Goal: Transaction & Acquisition: Complete application form

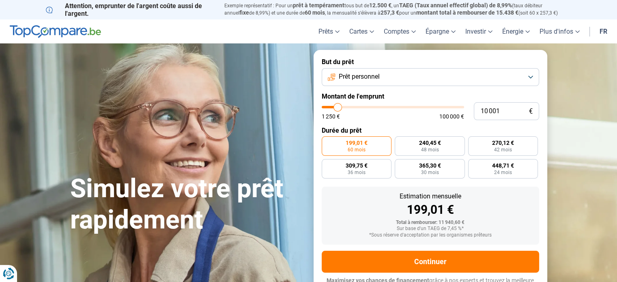
click at [400, 77] on button "Prêt personnel" at bounding box center [430, 77] width 217 height 18
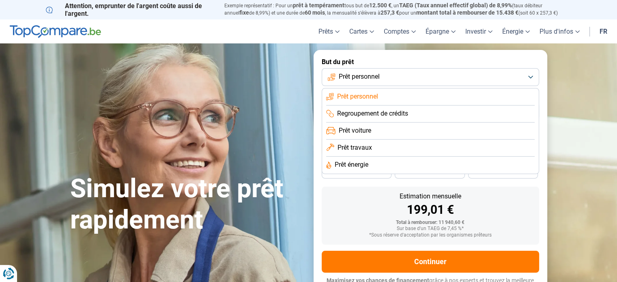
click at [400, 77] on button "Prêt personnel" at bounding box center [430, 77] width 217 height 18
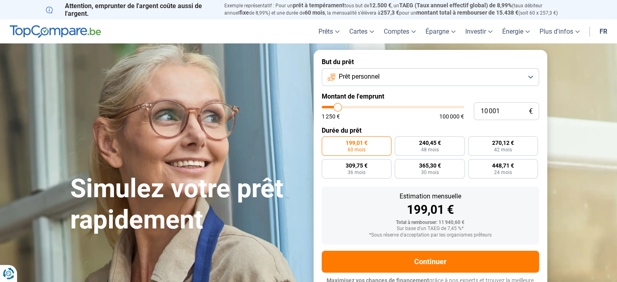
type input "9 000"
type input "9000"
type input "9 500"
type input "9500"
type input "10 250"
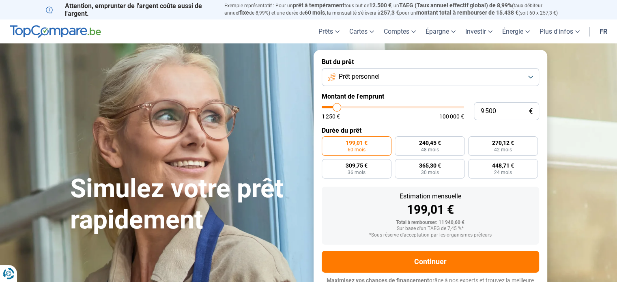
type input "10250"
type input "10 750"
type input "10750"
type input "11 000"
type input "11000"
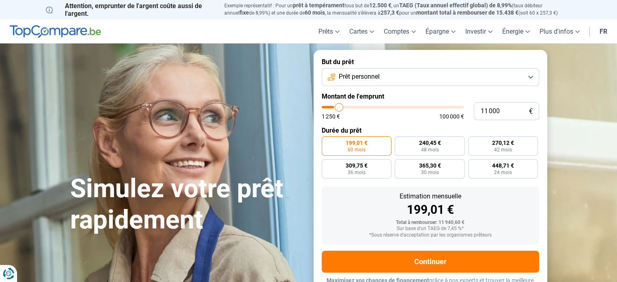
type input "11 500"
type input "11500"
type input "11 750"
type input "11750"
type input "12 000"
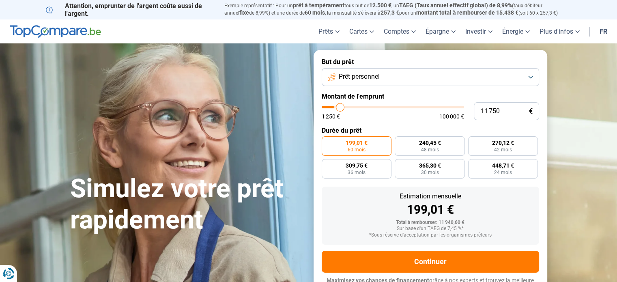
type input "12000"
type input "12 500"
type input "12500"
type input "12 750"
type input "12750"
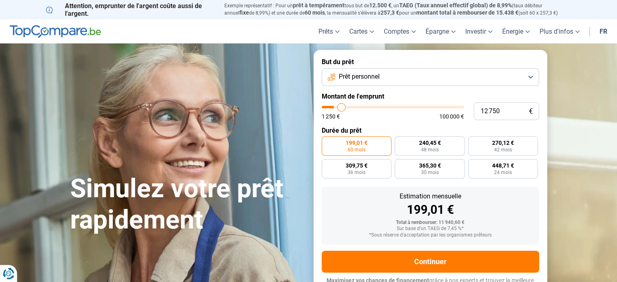
type input "13 000"
type input "13000"
type input "13 250"
type input "13250"
type input "13 500"
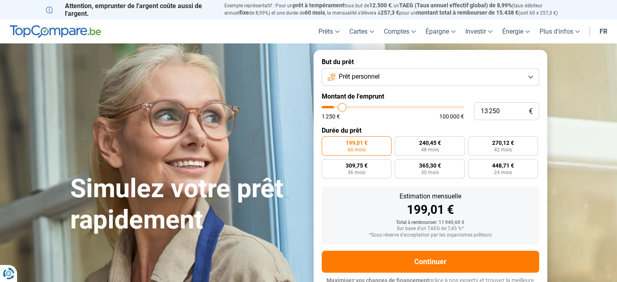
type input "13500"
type input "13 750"
type input "13750"
type input "14 000"
type input "14000"
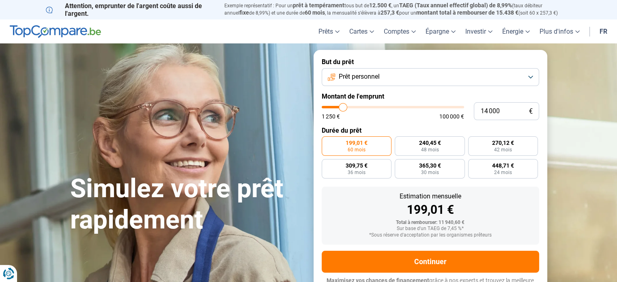
type input "14 250"
type input "14250"
type input "14 500"
type input "14500"
type input "14 750"
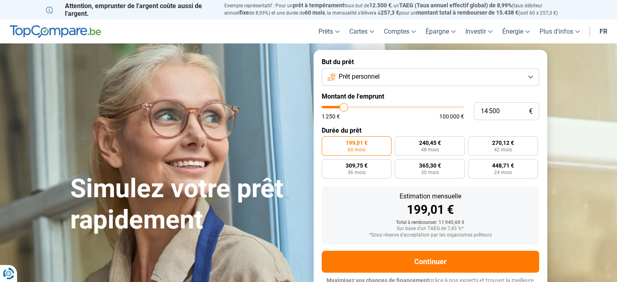
type input "14750"
type input "15 500"
type input "15500"
type input "15 750"
type input "15750"
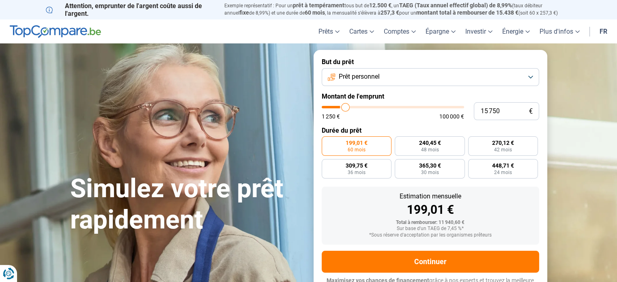
type input "16 000"
type input "16000"
type input "16 250"
type input "16250"
type input "16 750"
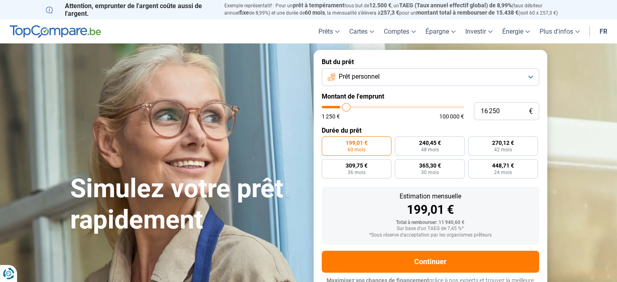
type input "16750"
type input "17 250"
type input "17250"
type input "18 250"
type input "18250"
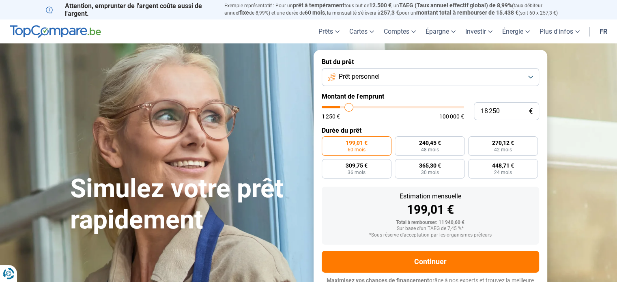
type input "18 750"
type input "18750"
type input "19 000"
type input "19000"
type input "19 500"
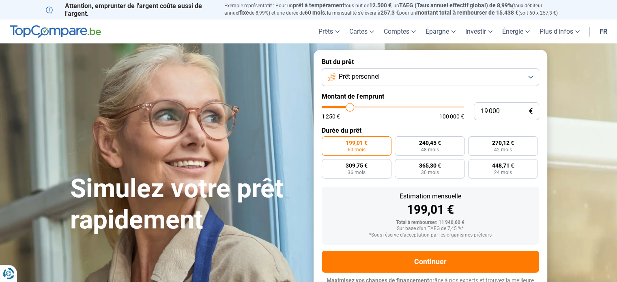
type input "19500"
type input "20 000"
type input "20000"
type input "20 500"
type input "20500"
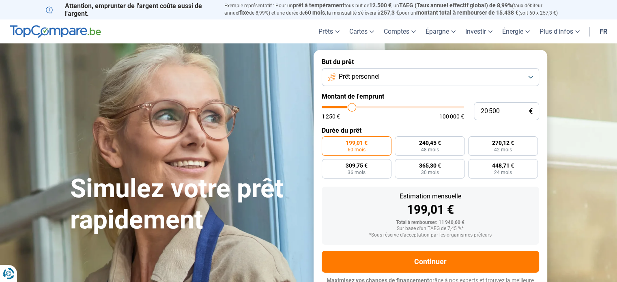
type input "20 750"
type input "20750"
type input "21 500"
type input "21500"
type input "22 000"
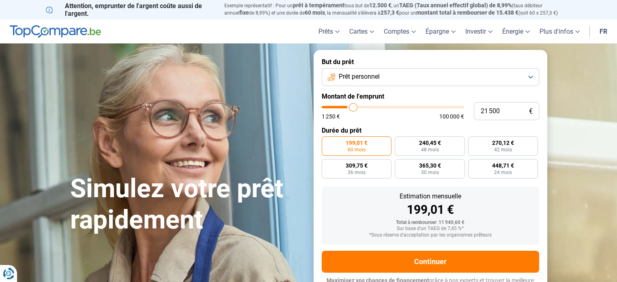
type input "22000"
type input "23 000"
type input "23000"
type input "24 000"
type input "24000"
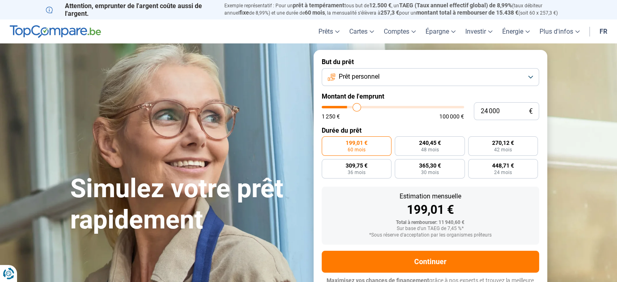
type input "25 250"
type input "25250"
type input "26 000"
type input "26000"
type input "27 250"
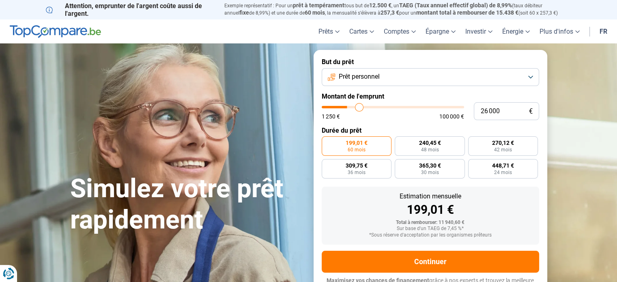
type input "27250"
type input "28 250"
type input "28250"
type input "29 000"
type input "29000"
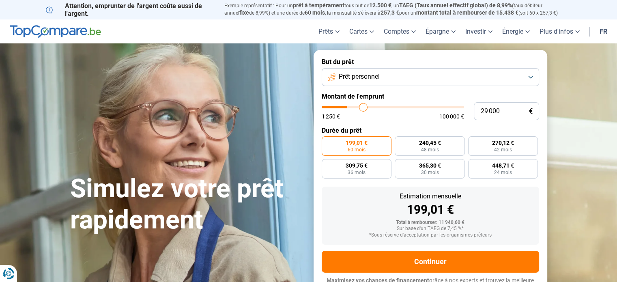
type input "29 750"
type input "29750"
type input "30 500"
type input "30500"
type input "31 000"
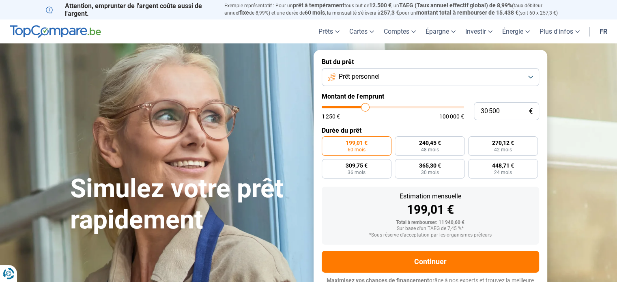
type input "31000"
type input "31 500"
type input "31500"
type input "31 750"
type input "31750"
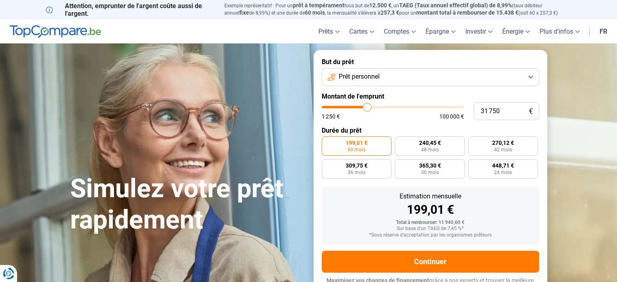
type input "32 000"
type input "32000"
type input "31 250"
type input "31250"
type input "30 500"
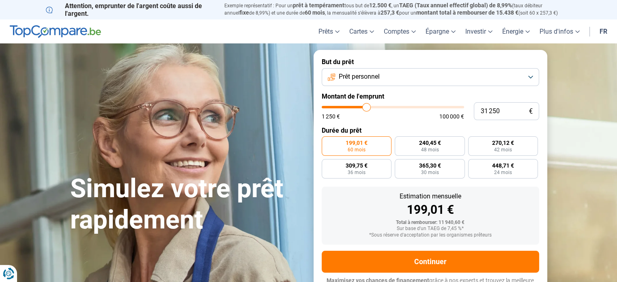
type input "30500"
type input "29 500"
type input "29500"
type input "29 000"
type input "29000"
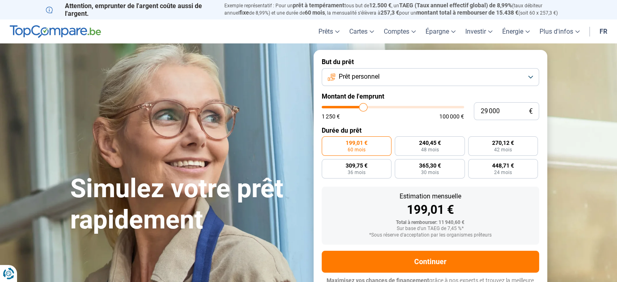
type input "28 750"
type input "28750"
type input "28 250"
type input "28250"
type input "28 000"
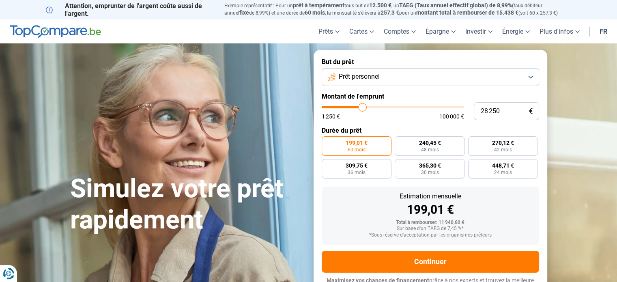
type input "28000"
type input "27 500"
type input "27500"
type input "27 250"
type input "27250"
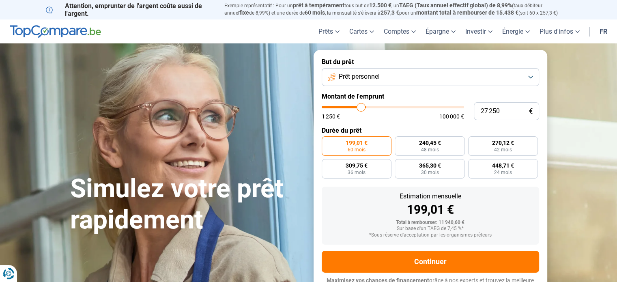
type input "26 750"
type input "26750"
type input "26 000"
type input "26000"
type input "25 250"
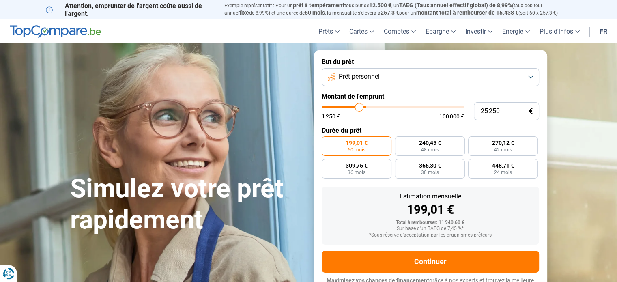
type input "25250"
type input "24 750"
type input "24750"
type input "24 500"
type input "24500"
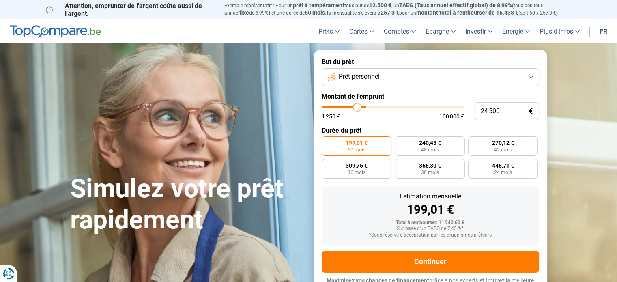
type input "23 750"
type input "23750"
type input "23 500"
type input "23500"
type input "23 000"
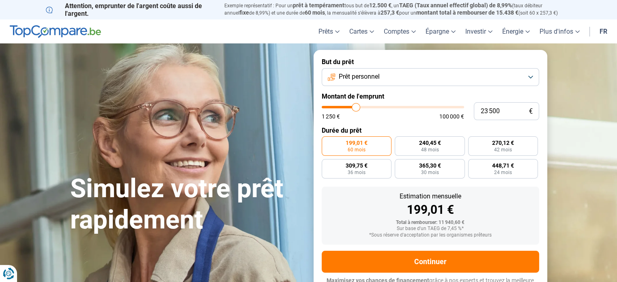
type input "23000"
type input "22 750"
type input "22750"
type input "22 250"
type input "22250"
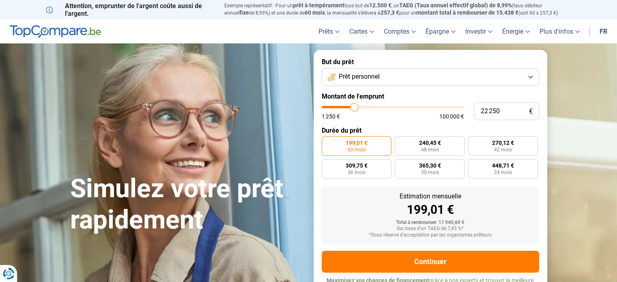
type input "22 000"
type input "22000"
type input "21 750"
type input "21750"
type input "21 500"
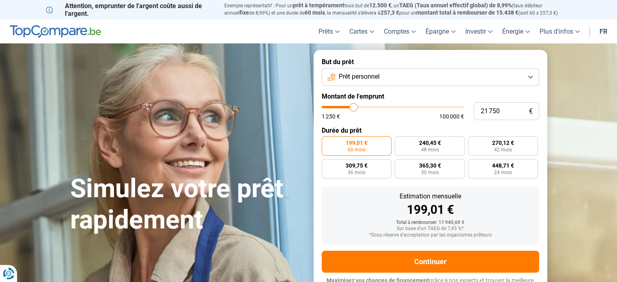
type input "21500"
type input "21 250"
type input "21250"
type input "21 000"
type input "21000"
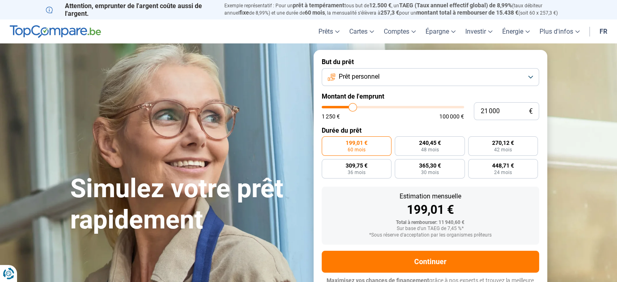
type input "20 500"
type input "20500"
type input "20 250"
type input "20250"
type input "20 750"
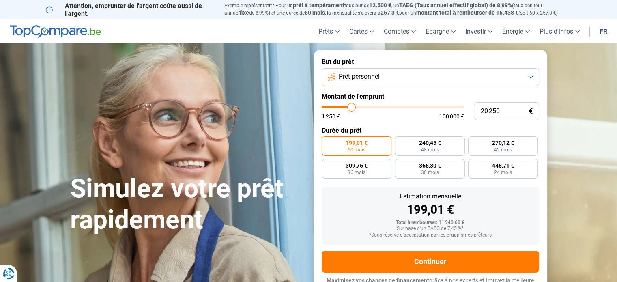
type input "20750"
type input "21 000"
type input "21000"
type input "21 250"
drag, startPoint x: 335, startPoint y: 106, endPoint x: 353, endPoint y: 105, distance: 17.5
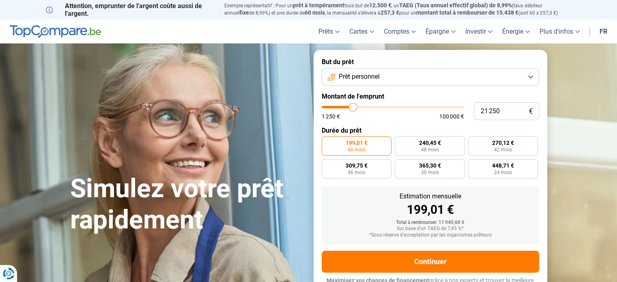
type input "21250"
click at [353, 106] on input "range" at bounding box center [393, 107] width 142 height 2
radio input "false"
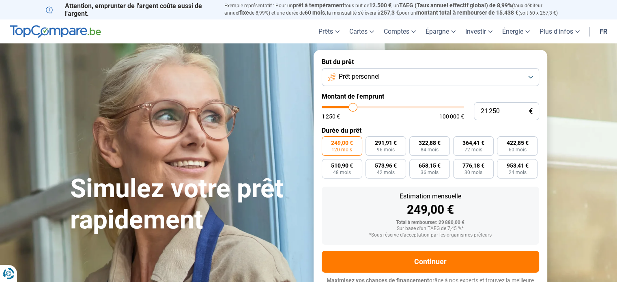
scroll to position [11, 0]
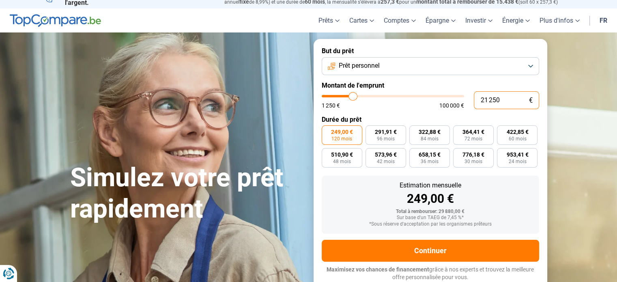
click at [498, 100] on input "21 250" at bounding box center [506, 100] width 65 height 18
type input "2 125"
type input "2250"
type input "212"
type input "1250"
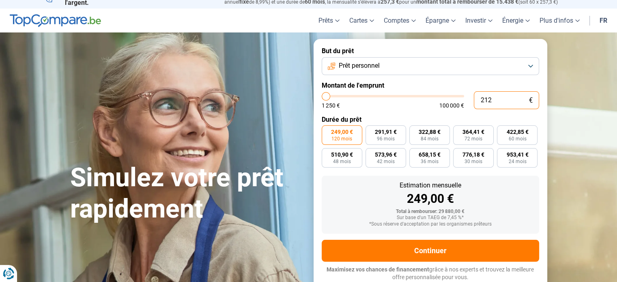
type input "21"
type input "1250"
type input "210"
type input "1250"
type input "2 100"
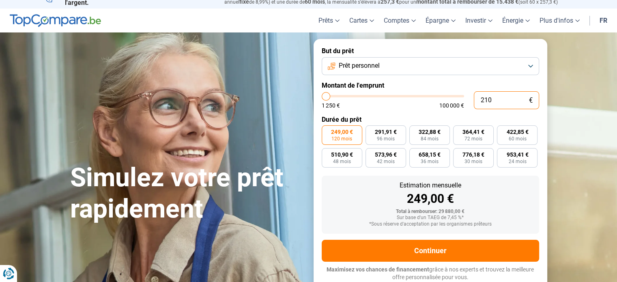
type input "2000"
type input "21 000"
type input "21000"
type input "21 000"
click at [523, 136] on span "60 mois" at bounding box center [517, 138] width 18 height 5
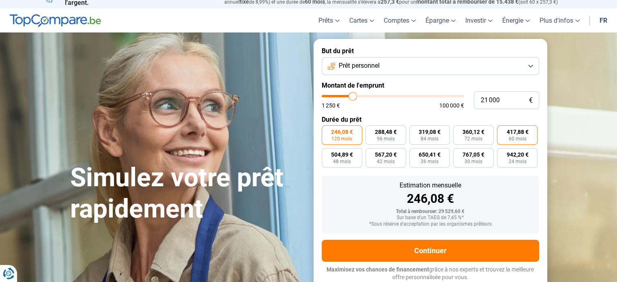
click at [502, 131] on input "417,88 € 60 mois" at bounding box center [499, 127] width 5 height 5
radio input "true"
click at [350, 157] on span "504,89 €" at bounding box center [342, 155] width 22 height 6
click at [327, 153] on input "504,89 € 48 mois" at bounding box center [324, 150] width 5 height 5
radio input "true"
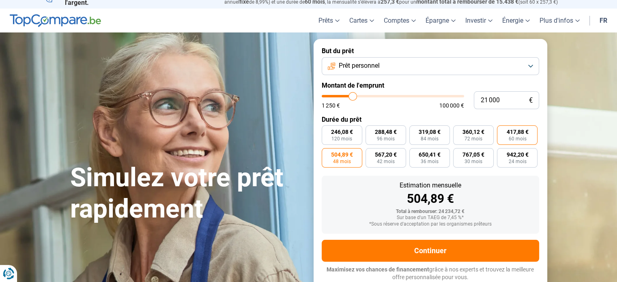
click at [519, 136] on span "60 mois" at bounding box center [517, 138] width 18 height 5
click at [502, 131] on input "417,88 € 60 mois" at bounding box center [499, 127] width 5 height 5
radio input "true"
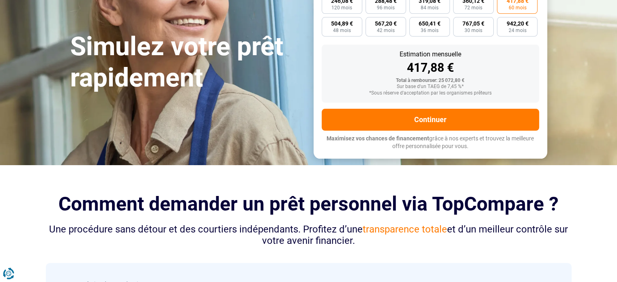
scroll to position [142, 0]
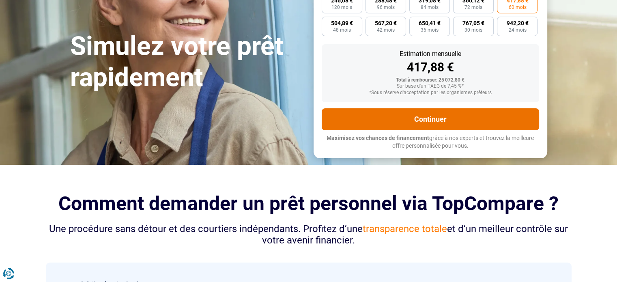
click at [433, 123] on button "Continuer" at bounding box center [430, 119] width 217 height 22
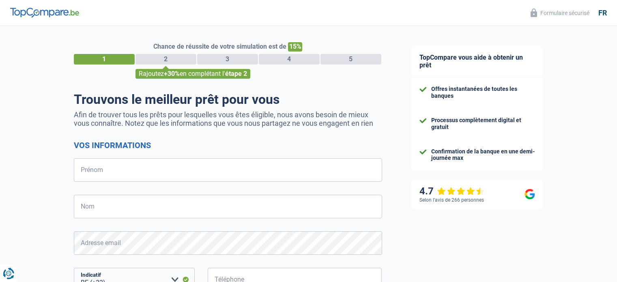
select select "32"
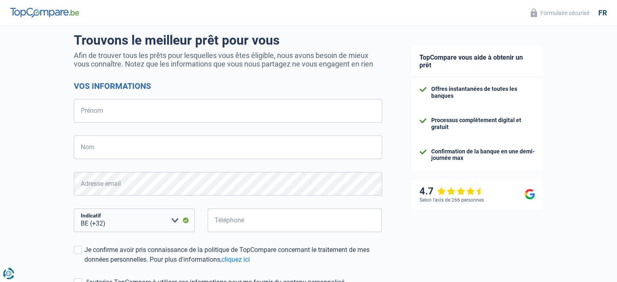
scroll to position [103, 0]
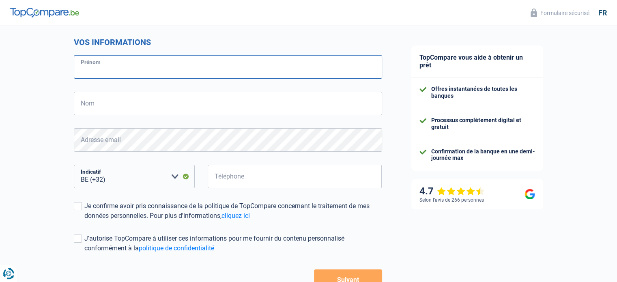
click at [98, 65] on input "Prénom" at bounding box center [228, 67] width 308 height 24
type input "Magali"
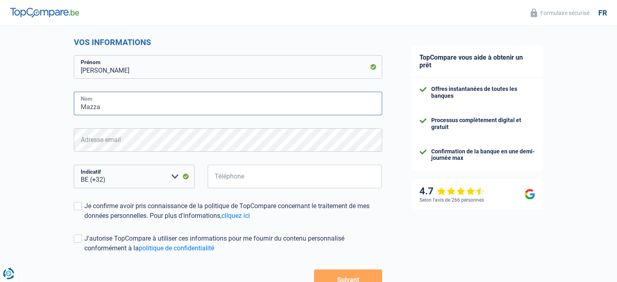
type input "Mazza"
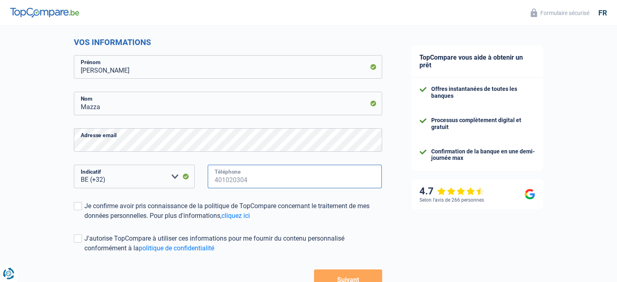
click at [261, 180] on input "Téléphone" at bounding box center [295, 177] width 174 height 24
type input "476407433"
click at [45, 219] on div "Chance de réussite de votre simulation est de 15% 1 2 3 4 5 Rajoutez +30% en co…" at bounding box center [198, 127] width 397 height 415
click at [76, 206] on span at bounding box center [78, 206] width 8 height 8
click at [84, 221] on input "Je confirme avoir pris connaissance de la politique de TopCompare concernant le…" at bounding box center [84, 221] width 0 height 0
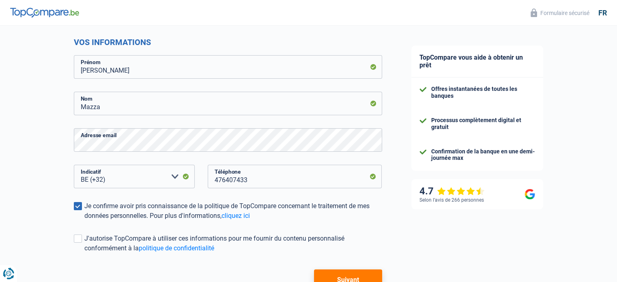
scroll to position [159, 0]
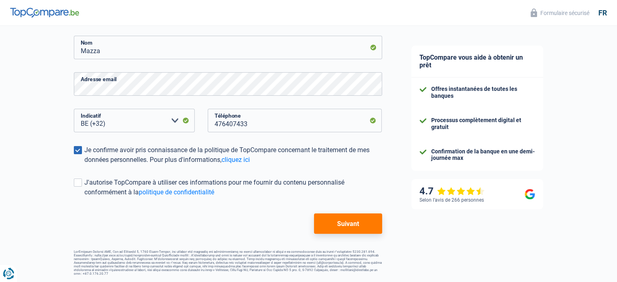
click at [353, 223] on button "Suivant" at bounding box center [348, 223] width 68 height 20
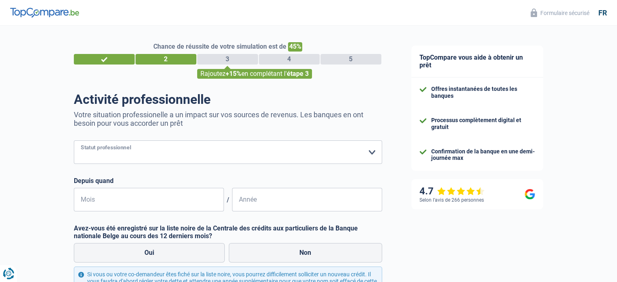
click at [340, 161] on select "Ouvrier Employé privé Employé public Invalide Indépendant Pensionné Chômeur Mut…" at bounding box center [228, 152] width 308 height 24
select select "privateEmployee"
click at [74, 141] on select "Ouvrier Employé privé Employé public Invalide Indépendant Pensionné Chômeur Mut…" at bounding box center [228, 152] width 308 height 24
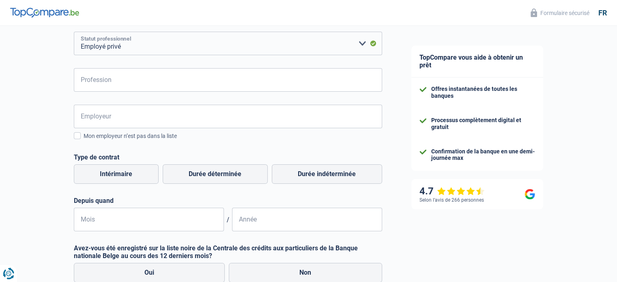
scroll to position [109, 0]
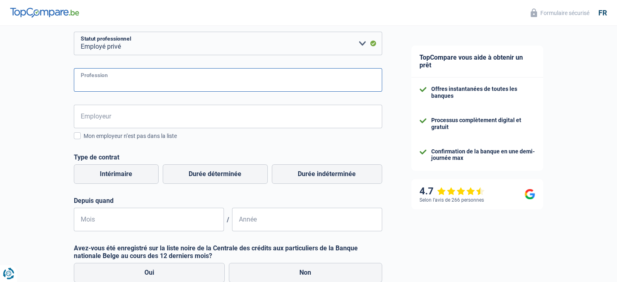
click at [124, 81] on input "Profession" at bounding box center [228, 80] width 308 height 24
type input "Assistante commerciale"
click at [122, 114] on input "Employeur" at bounding box center [228, 117] width 308 height 24
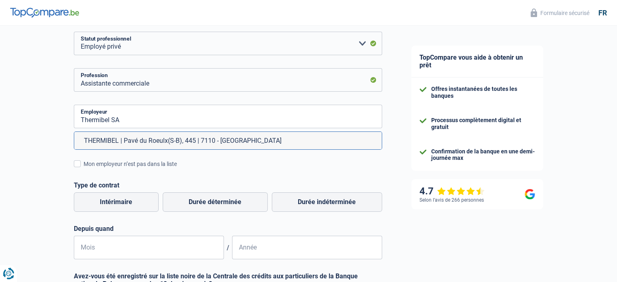
click at [131, 139] on li "THERMIBEL | Pavé du Roeulx(S-B), 445 | 7110 - La Louvière" at bounding box center [227, 140] width 307 height 17
type input "THERMIBEL | Pavé du Roeulx(S-B), 445 | 7110 - La Louvière"
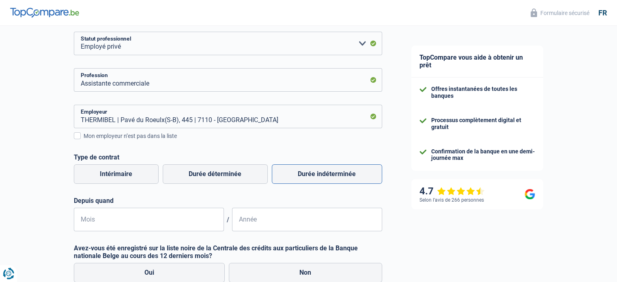
click at [308, 176] on label "Durée indéterminée" at bounding box center [327, 173] width 110 height 19
click at [308, 176] on input "Durée indéterminée" at bounding box center [327, 173] width 110 height 19
radio input "true"
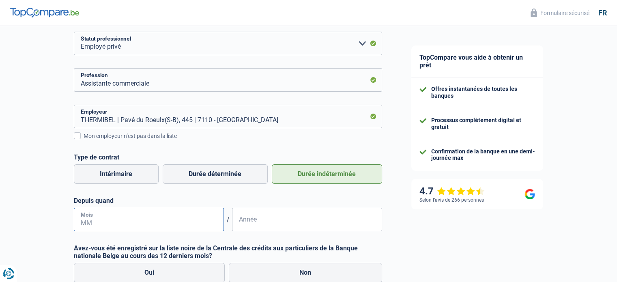
click at [100, 219] on input "Mois" at bounding box center [149, 220] width 150 height 24
type input "12"
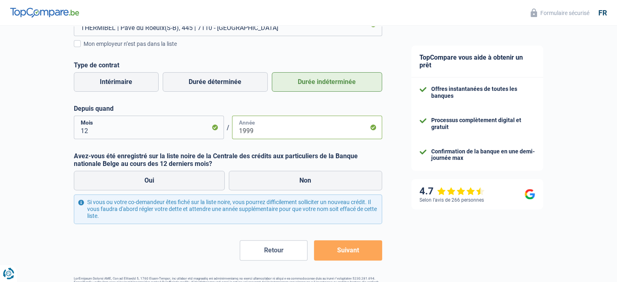
scroll to position [201, 0]
type input "1999"
click at [296, 181] on label "Non" at bounding box center [305, 179] width 153 height 19
click at [296, 181] on input "Non" at bounding box center [305, 179] width 153 height 19
radio input "true"
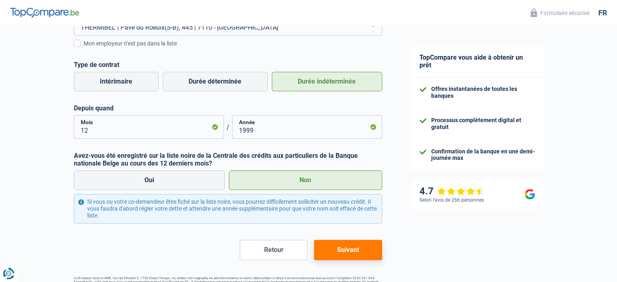
click at [354, 253] on button "Suivant" at bounding box center [348, 250] width 68 height 20
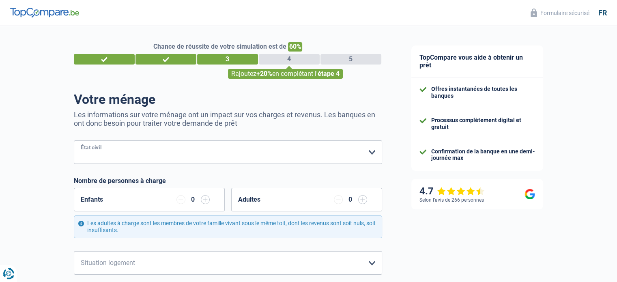
click at [95, 161] on select "Célibataire Marié(e) Cohabitant(e) légal(e) Divorcé(e) Veuf(ve) Séparé (de fait…" at bounding box center [228, 152] width 308 height 24
select select "married"
click at [74, 141] on select "Célibataire Marié(e) Cohabitant(e) légal(e) Divorcé(e) Veuf(ve) Séparé (de fait…" at bounding box center [228, 152] width 308 height 24
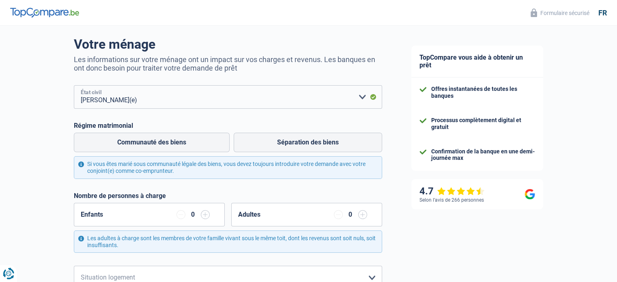
scroll to position [56, 0]
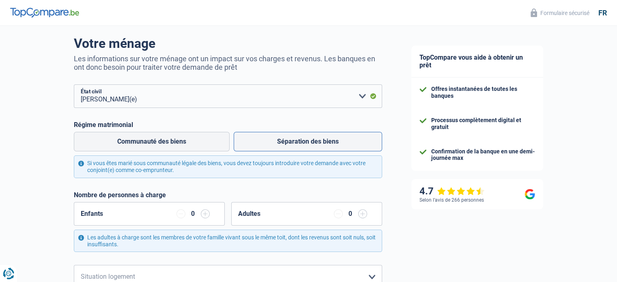
click at [294, 139] on label "Séparation des biens" at bounding box center [308, 141] width 148 height 19
click at [294, 139] on input "Séparation des biens" at bounding box center [308, 141] width 148 height 19
radio input "true"
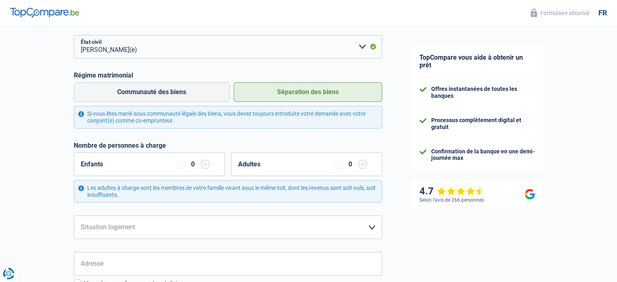
scroll to position [106, 0]
click at [208, 165] on input "button" at bounding box center [205, 163] width 9 height 9
click at [183, 162] on input "button" at bounding box center [180, 163] width 9 height 9
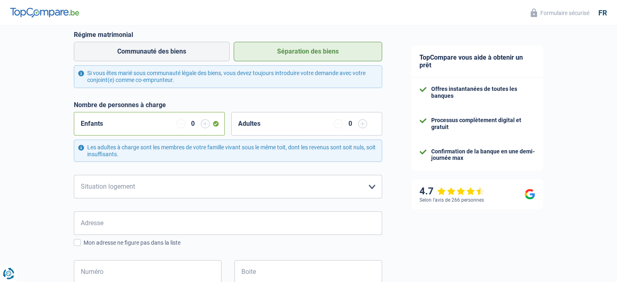
scroll to position [151, 0]
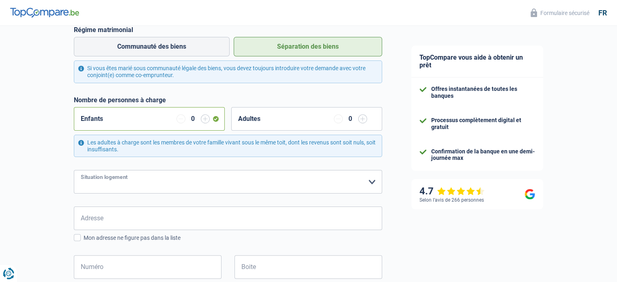
click at [122, 188] on select "Locataire Propriétaire avec prêt hypothécaire Propriétaire sans prêt hypothécai…" at bounding box center [228, 182] width 308 height 24
select select "ownerWithoutMortgage"
click at [74, 170] on select "Locataire Propriétaire avec prêt hypothécaire Propriétaire sans prêt hypothécai…" at bounding box center [228, 182] width 308 height 24
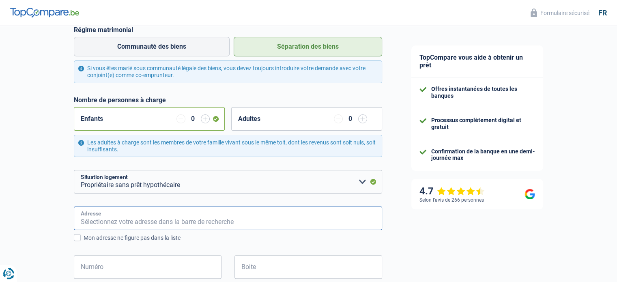
click at [111, 220] on input "Adresse" at bounding box center [228, 218] width 308 height 24
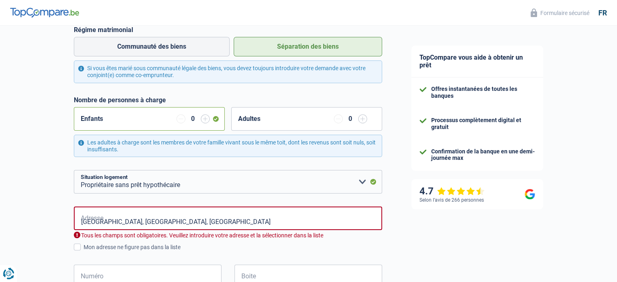
type input "Avenue du Clairpré, 1410, Waterloo, BE"
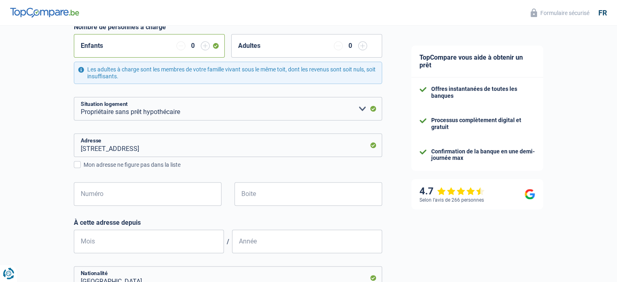
scroll to position [224, 0]
click at [109, 191] on input "Numéro" at bounding box center [148, 194] width 148 height 24
type input "10"
click at [40, 208] on div "Chance de réussite de votre simulation est de 60% 1 2 3 4 5 Rajoutez +20% en co…" at bounding box center [198, 140] width 397 height 682
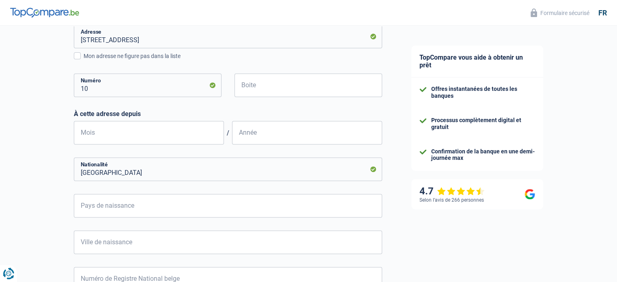
scroll to position [332, 0]
click at [130, 136] on input "Mois" at bounding box center [149, 133] width 150 height 24
type input "09"
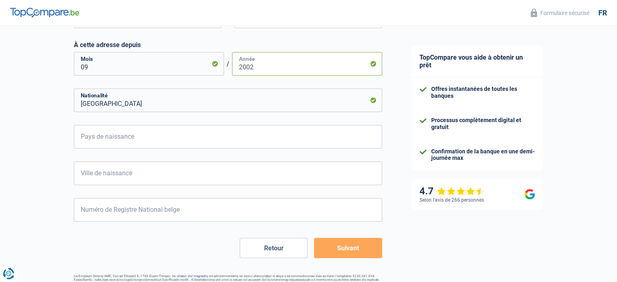
scroll to position [402, 0]
type input "2002"
click at [97, 138] on input "Pays de naissance" at bounding box center [228, 136] width 308 height 24
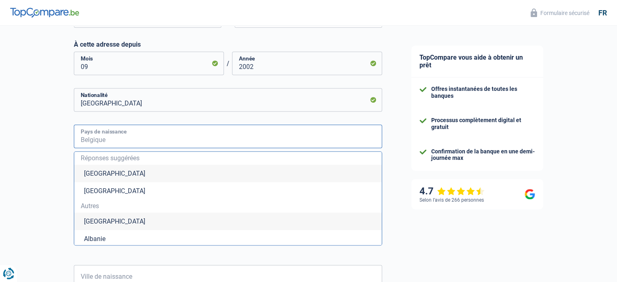
type input "Belgique"
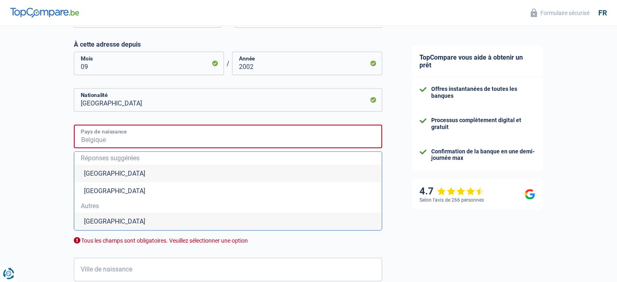
type input "Belgique"
click at [103, 176] on li "Belgique" at bounding box center [227, 173] width 307 height 17
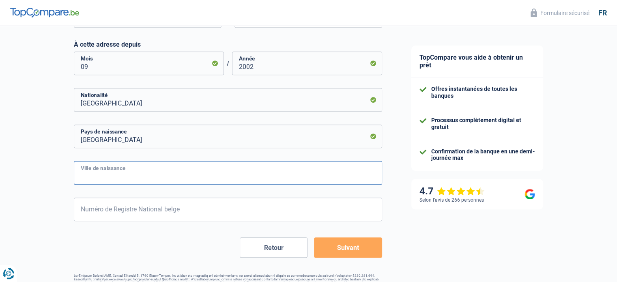
click at [96, 174] on input "Ville de naissance" at bounding box center [228, 173] width 308 height 24
type input "Binche"
click at [122, 210] on input "Numéro de Registre National belge" at bounding box center [228, 209] width 308 height 24
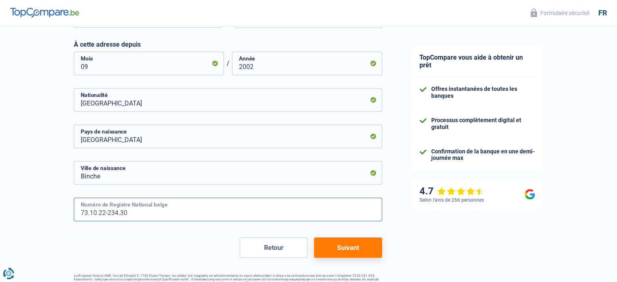
type input "73.10.22-234.30"
click at [358, 250] on button "Suivant" at bounding box center [348, 247] width 68 height 20
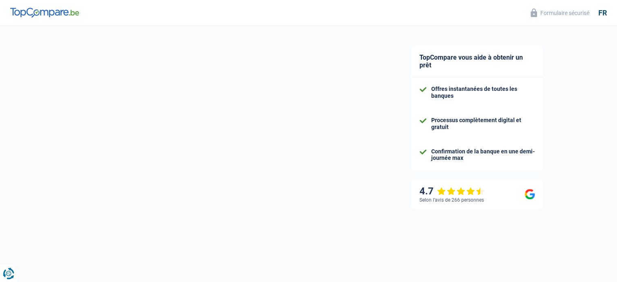
select select "netSalary"
select select "mealVouchers"
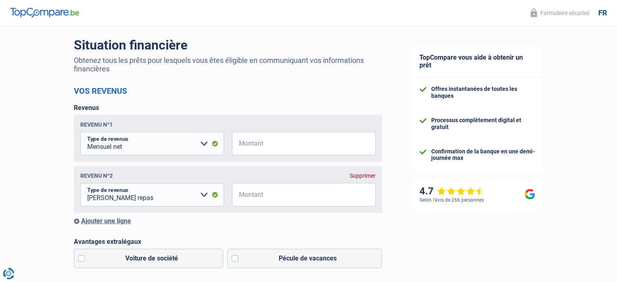
scroll to position [58, 0]
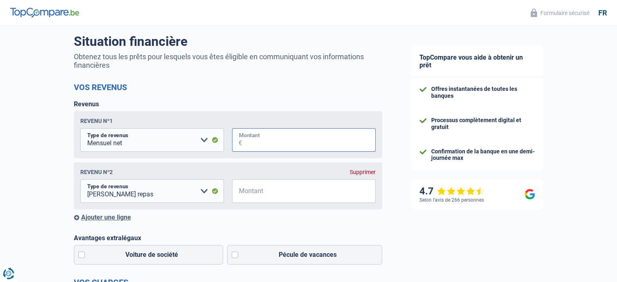
click at [255, 145] on input "Montant" at bounding box center [308, 140] width 133 height 24
type input "2.500"
click at [200, 191] on select "Allocation d'handicap Allocations chômage Allocations familiales Chèques repas …" at bounding box center [152, 191] width 144 height 24
select select "familyAllowances"
click at [80, 180] on select "Allocation d'handicap Allocations chômage Allocations familiales Chèques repas …" at bounding box center [152, 191] width 144 height 24
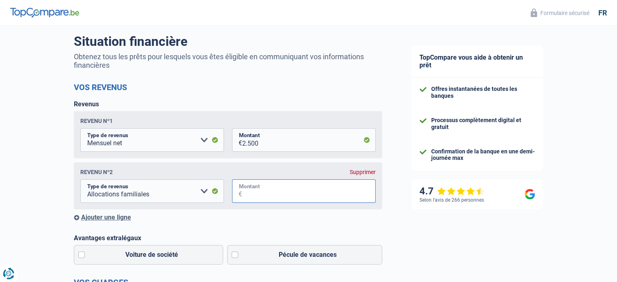
click at [279, 187] on input "Montant" at bounding box center [308, 191] width 133 height 24
type input "439"
click at [252, 144] on input "2.500" at bounding box center [308, 140] width 133 height 24
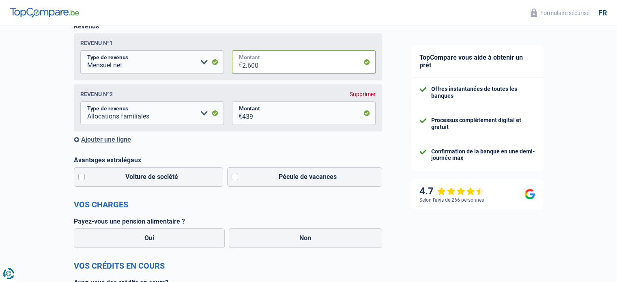
scroll to position [139, 0]
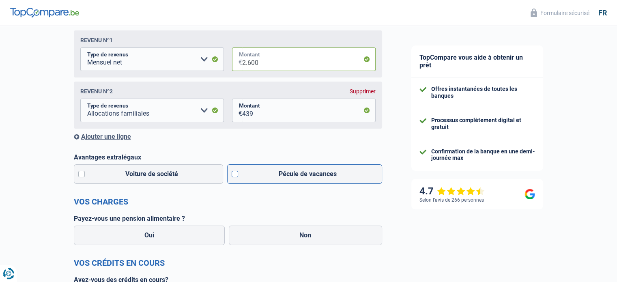
type input "2.600"
click at [234, 176] on label "Pécule de vacances" at bounding box center [304, 173] width 155 height 19
click at [234, 176] on input "Pécule de vacances" at bounding box center [304, 173] width 155 height 19
checkbox input "true"
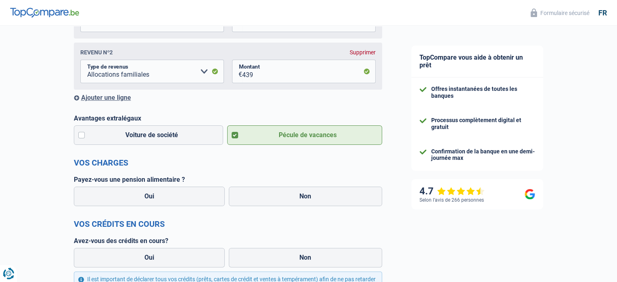
scroll to position [181, 0]
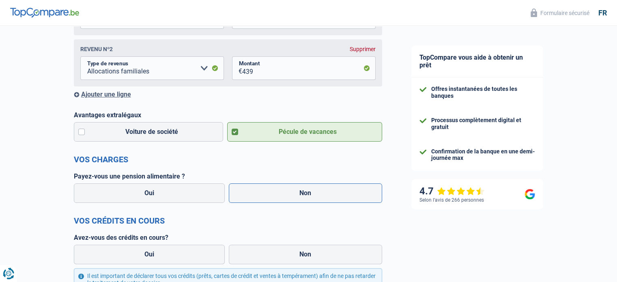
click at [295, 199] on label "Non" at bounding box center [305, 192] width 153 height 19
click at [295, 199] on input "Non" at bounding box center [305, 192] width 153 height 19
radio input "true"
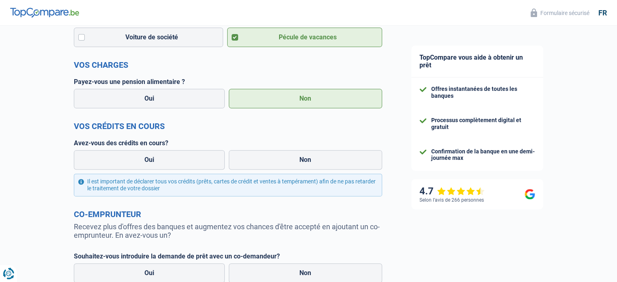
scroll to position [276, 0]
click at [313, 157] on label "Non" at bounding box center [305, 159] width 153 height 19
click at [313, 157] on input "Non" at bounding box center [305, 159] width 153 height 19
radio input "true"
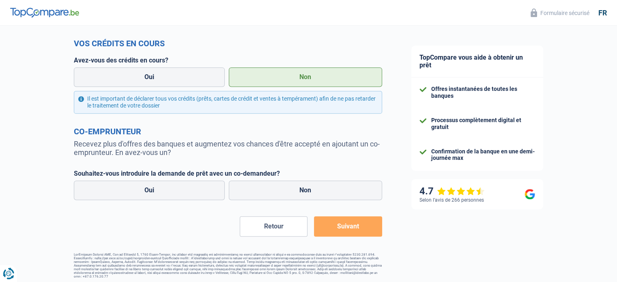
scroll to position [362, 0]
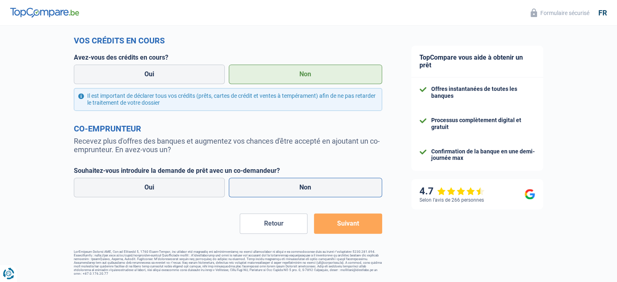
click at [310, 191] on label "Non" at bounding box center [305, 187] width 153 height 19
click at [310, 191] on input "Non" at bounding box center [305, 187] width 153 height 19
radio input "true"
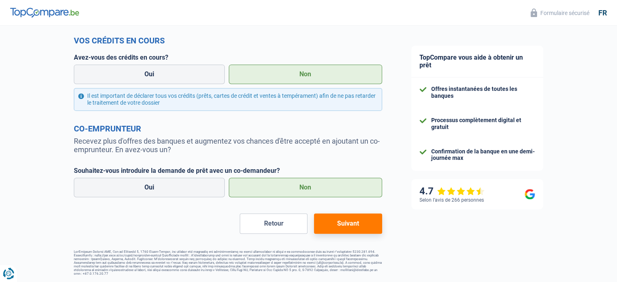
click at [343, 226] on button "Suivant" at bounding box center [348, 223] width 68 height 20
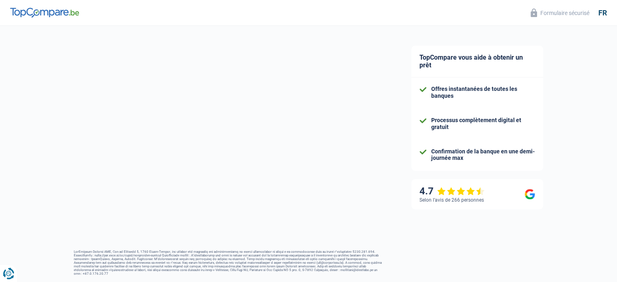
select select "120"
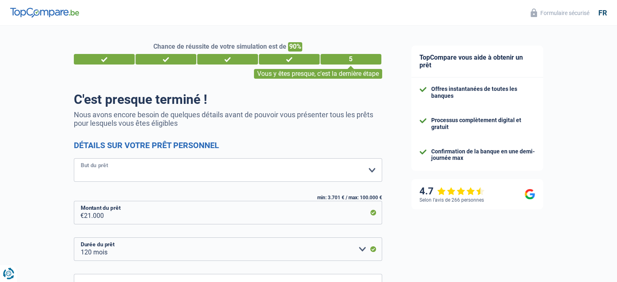
click at [328, 168] on select "Confort maison: meubles, textile, peinture, électroménager, outillage non-profe…" at bounding box center [228, 170] width 308 height 24
click at [74, 159] on select "Confort maison: meubles, textile, peinture, électroménager, outillage non-profe…" at bounding box center [228, 170] width 308 height 24
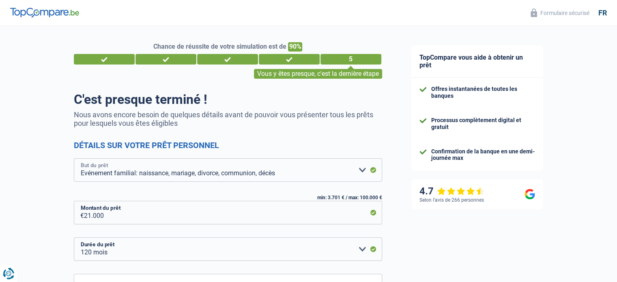
click at [283, 171] on select "Confort maison: meubles, textile, peinture, électroménager, outillage non-profe…" at bounding box center [228, 170] width 308 height 24
select select "other"
click at [74, 159] on select "Confort maison: meubles, textile, peinture, électroménager, outillage non-profe…" at bounding box center [228, 170] width 308 height 24
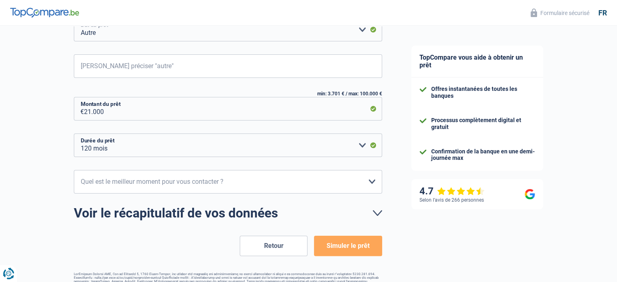
scroll to position [141, 0]
click at [103, 151] on select "12 mois 18 mois 24 mois 30 mois 36 mois 42 mois 48 mois 60 mois 72 mois 84 mois…" at bounding box center [228, 145] width 308 height 24
select select "60"
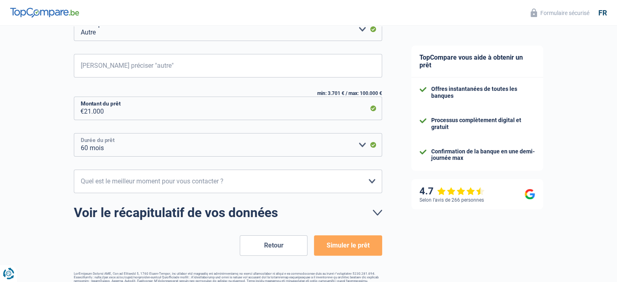
click at [74, 133] on select "12 mois 18 mois 24 mois 30 mois 36 mois 42 mois 48 mois 60 mois 72 mois 84 mois…" at bounding box center [228, 145] width 308 height 24
click at [134, 181] on select "10h-12h 12h-14h 14h-16h 16h-18h Veuillez sélectionner une option" at bounding box center [228, 181] width 308 height 24
select select "16-18"
click at [74, 169] on select "10h-12h 12h-14h 14h-16h 16h-18h Veuillez sélectionner une option" at bounding box center [228, 181] width 308 height 24
click at [344, 244] on button "Simuler le prêt" at bounding box center [348, 245] width 68 height 20
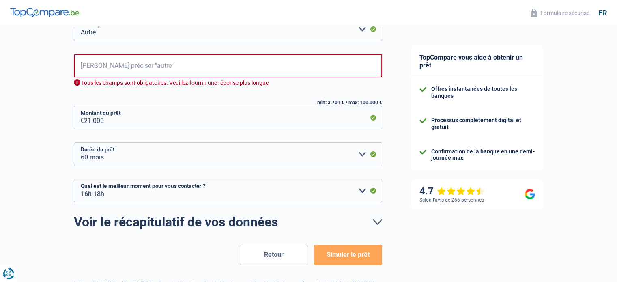
scroll to position [162, 0]
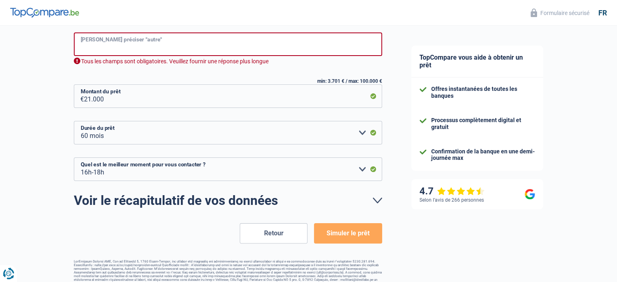
click at [164, 46] on input "Veuillez préciser "autre"" at bounding box center [228, 44] width 308 height 24
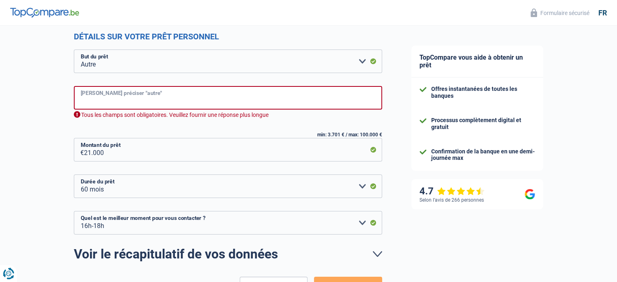
scroll to position [107, 0]
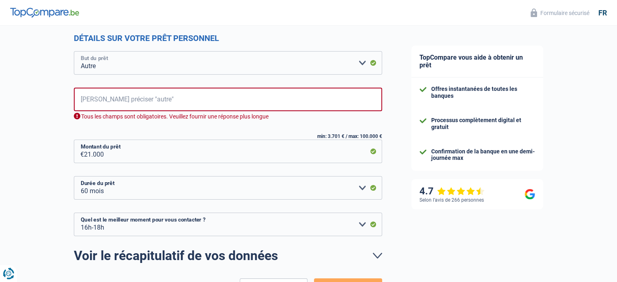
click at [162, 55] on select "Confort maison: meubles, textile, peinture, électroménager, outillage non-profe…" at bounding box center [228, 63] width 308 height 24
select select "familyEvent"
click at [74, 51] on select "Confort maison: meubles, textile, peinture, électroménager, outillage non-profe…" at bounding box center [228, 63] width 308 height 24
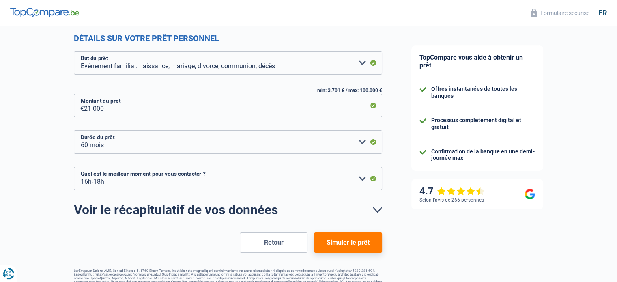
click at [345, 237] on button "Simuler le prêt" at bounding box center [348, 242] width 68 height 20
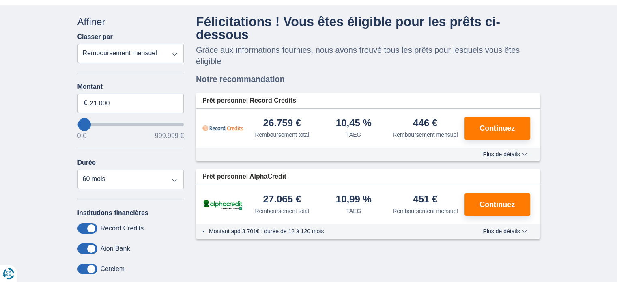
scroll to position [47, 0]
click at [496, 132] on button "Continuez" at bounding box center [497, 128] width 66 height 23
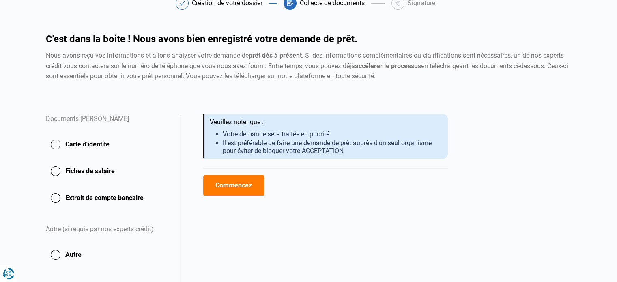
scroll to position [44, 0]
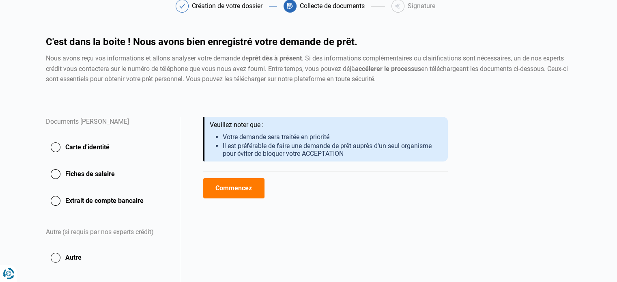
click at [58, 171] on button "Fiches de salaire" at bounding box center [108, 174] width 124 height 20
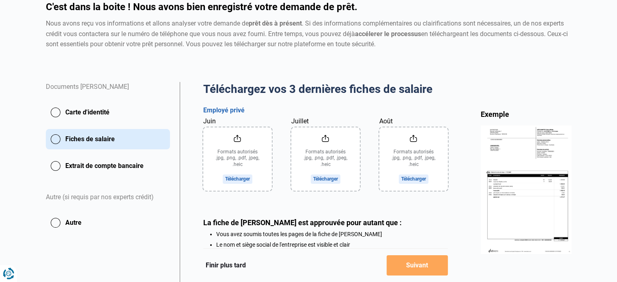
scroll to position [80, 0]
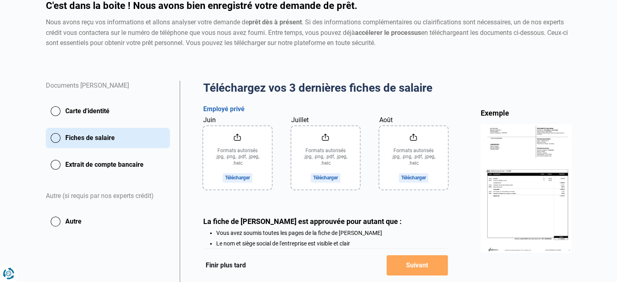
click at [236, 178] on input "Juin" at bounding box center [237, 157] width 69 height 63
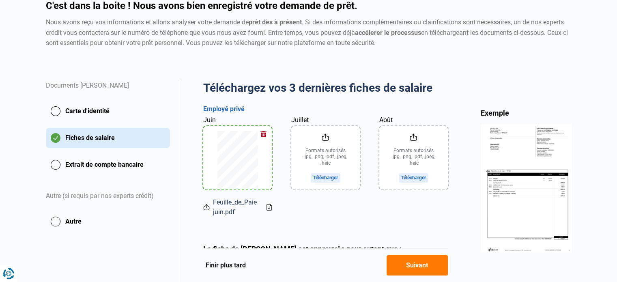
click at [327, 176] on input "Juillet" at bounding box center [325, 157] width 69 height 63
click at [409, 180] on input "Août" at bounding box center [413, 157] width 69 height 63
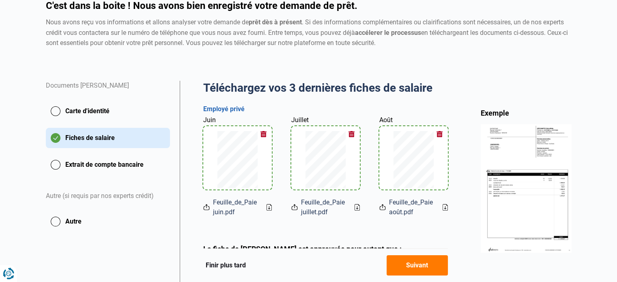
click at [418, 265] on button "Suivant" at bounding box center [416, 265] width 61 height 20
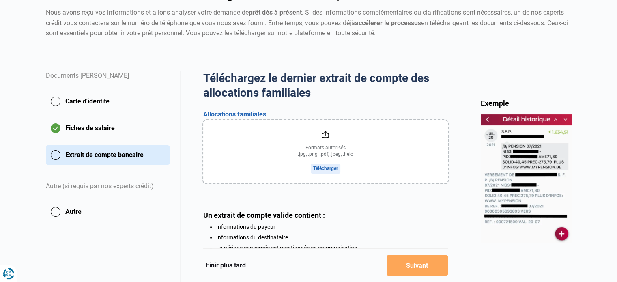
scroll to position [92, 0]
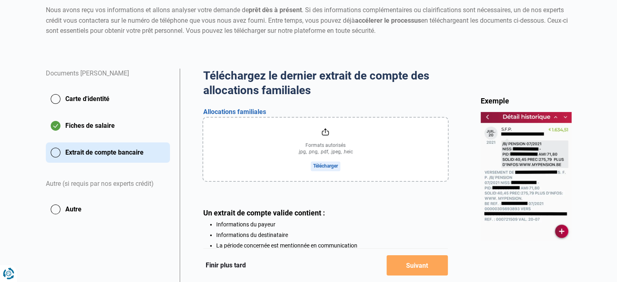
click at [327, 166] on input "file" at bounding box center [325, 149] width 244 height 63
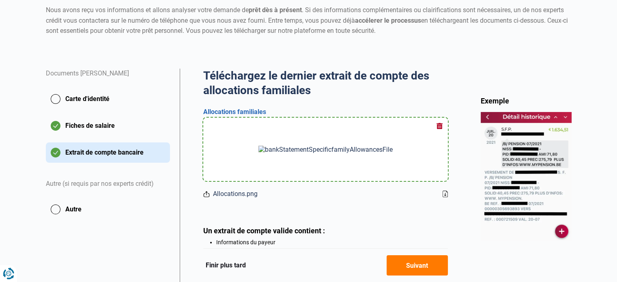
click at [410, 267] on button "Suivant" at bounding box center [416, 265] width 61 height 20
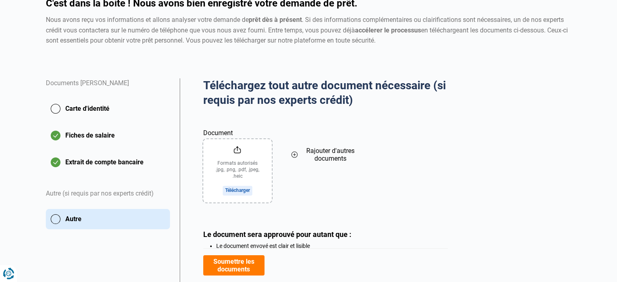
scroll to position [82, 0]
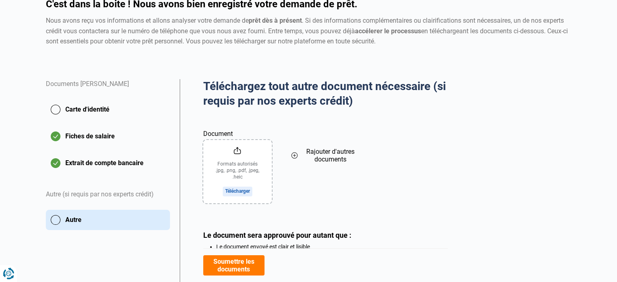
click at [236, 188] on input "Document" at bounding box center [237, 171] width 69 height 63
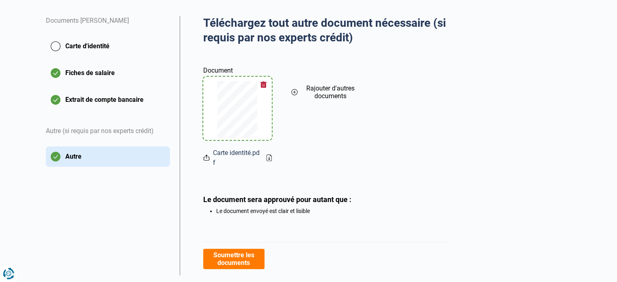
scroll to position [146, 0]
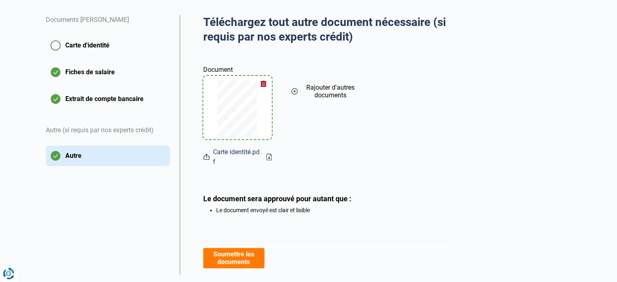
click at [227, 264] on button "Soumettre les documents" at bounding box center [233, 258] width 61 height 20
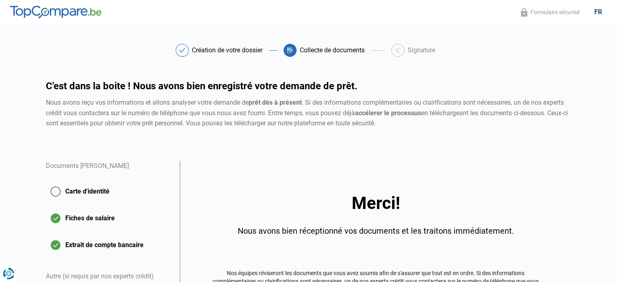
scroll to position [109, 0]
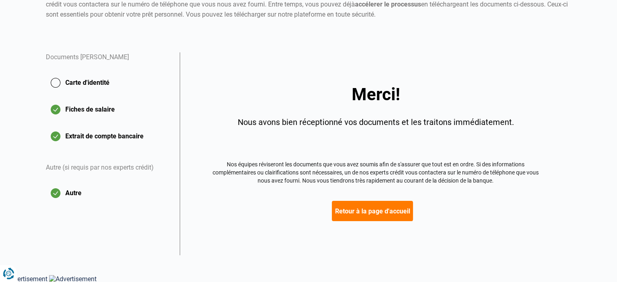
click at [56, 84] on button "Carte d'identité" at bounding box center [108, 83] width 124 height 20
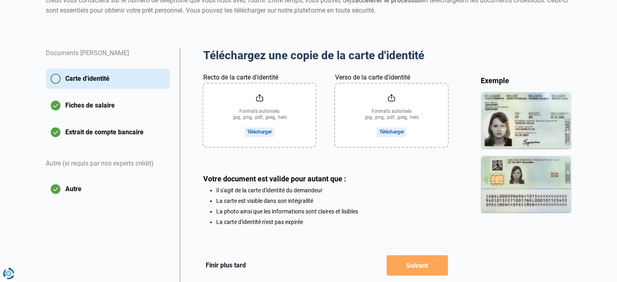
scroll to position [113, 0]
click at [258, 132] on input "Recto de la carte d'identité" at bounding box center [259, 114] width 112 height 63
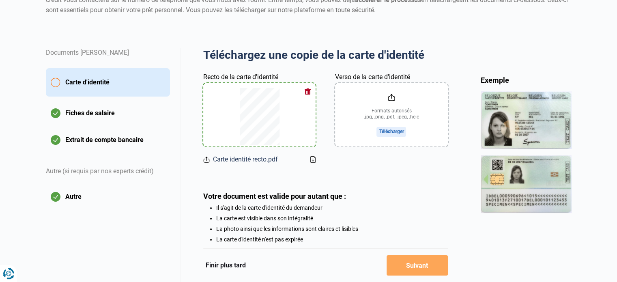
click at [391, 131] on input "Verso de la carte d'identité" at bounding box center [391, 114] width 112 height 63
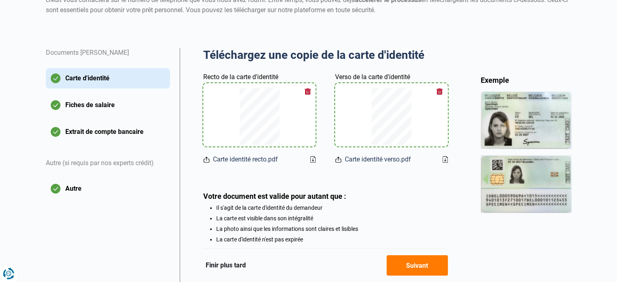
click at [307, 92] on button "button" at bounding box center [307, 91] width 12 height 12
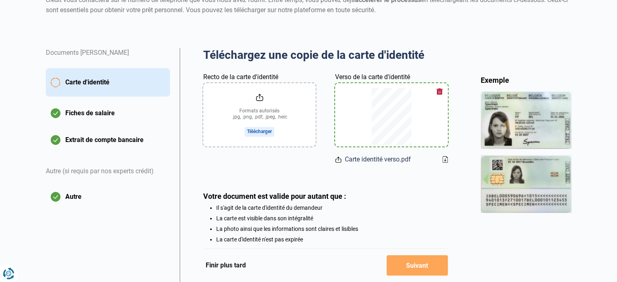
click at [439, 91] on button "button" at bounding box center [439, 91] width 12 height 12
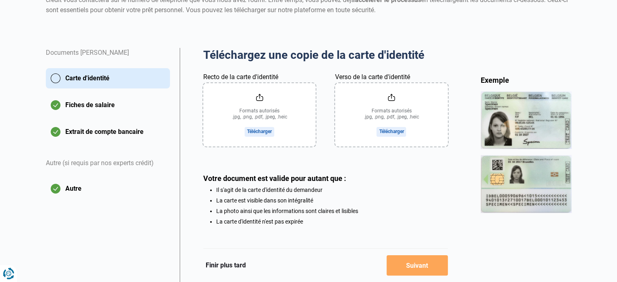
click at [261, 131] on input "Recto de la carte d'identité" at bounding box center [259, 114] width 112 height 63
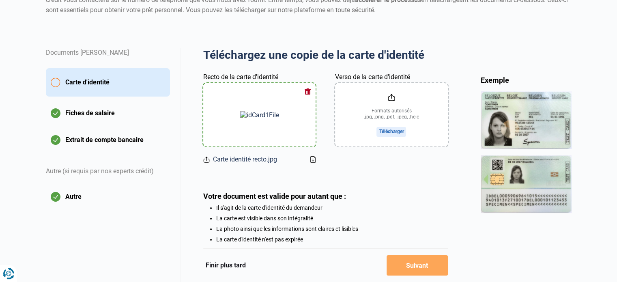
click at [391, 130] on input "Verso de la carte d'identité" at bounding box center [391, 114] width 112 height 63
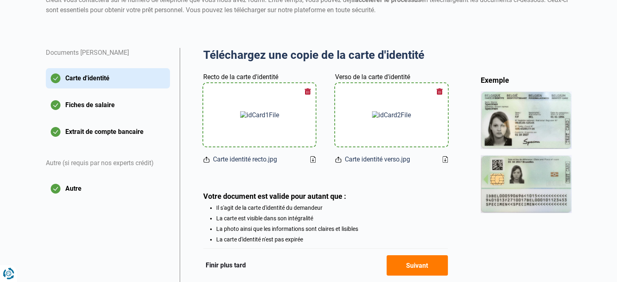
scroll to position [164, 0]
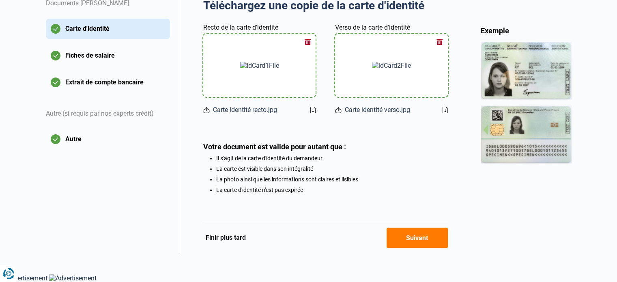
click at [421, 238] on button "Suivant" at bounding box center [416, 237] width 61 height 20
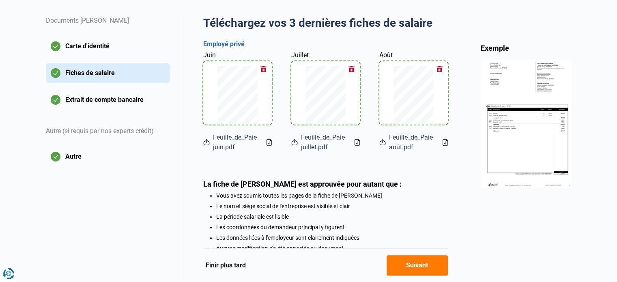
scroll to position [149, 0]
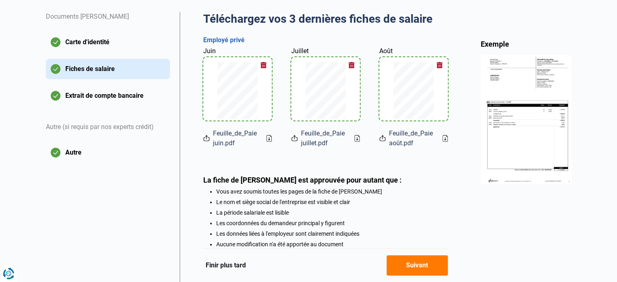
click at [91, 94] on button "Extrait de compte bancaire" at bounding box center [108, 96] width 124 height 20
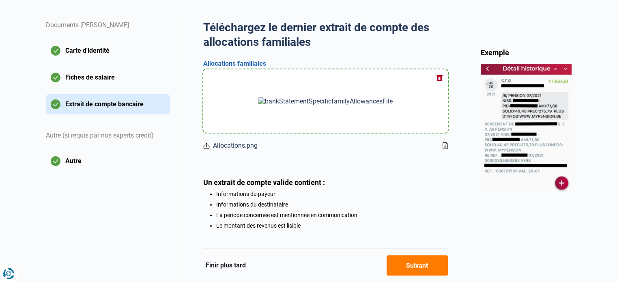
scroll to position [178, 0]
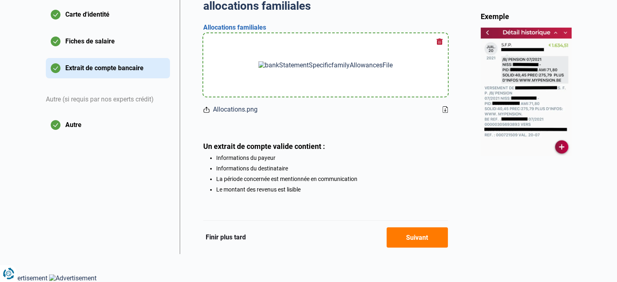
click at [418, 241] on button "Suivant" at bounding box center [416, 237] width 61 height 20
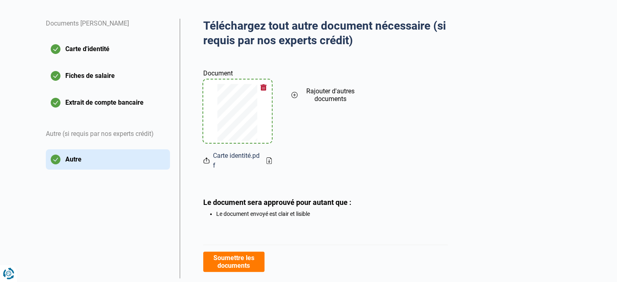
scroll to position [143, 0]
click at [77, 56] on button "Carte d'identité" at bounding box center [108, 49] width 124 height 20
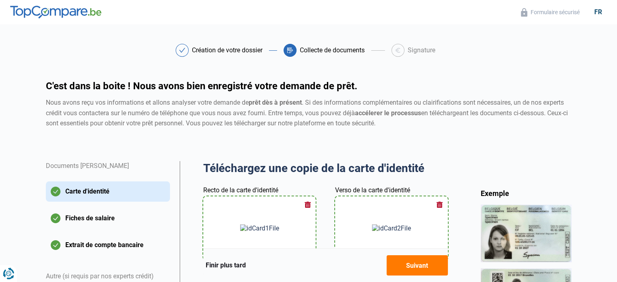
scroll to position [164, 0]
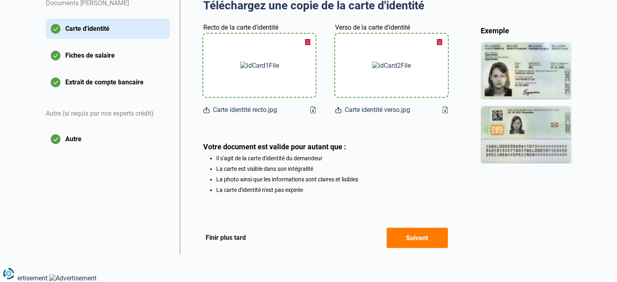
click at [79, 142] on button "Autre" at bounding box center [108, 139] width 124 height 20
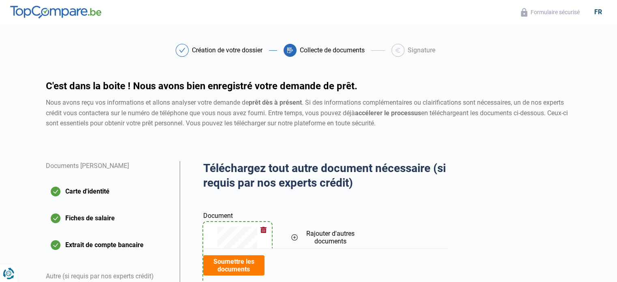
click at [261, 229] on button "button" at bounding box center [263, 230] width 12 height 12
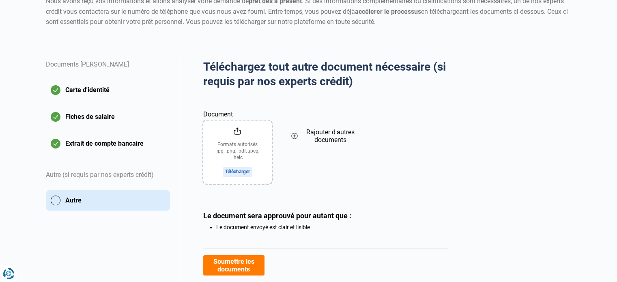
scroll to position [102, 0]
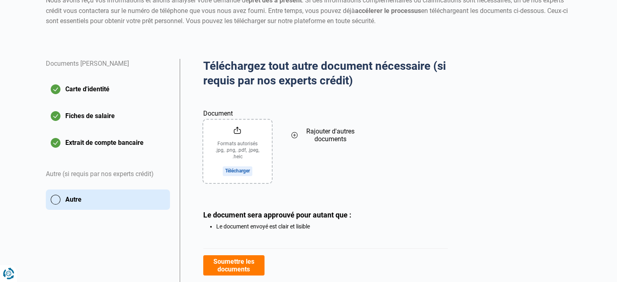
click at [236, 261] on button "Soumettre les documents" at bounding box center [233, 265] width 61 height 20
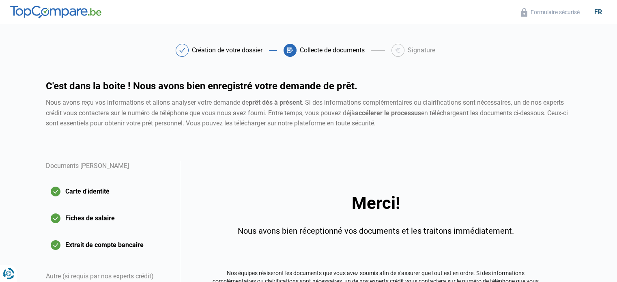
scroll to position [109, 0]
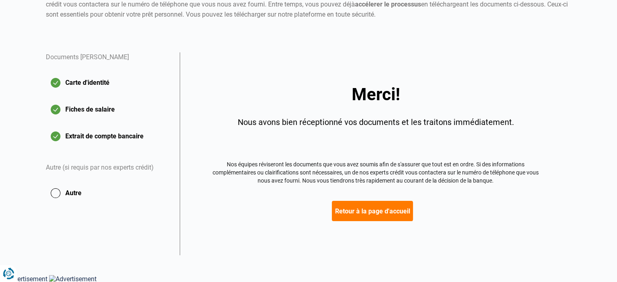
click at [362, 210] on button "Retour à la page d'accueil" at bounding box center [372, 211] width 81 height 20
